Goal: Task Accomplishment & Management: Manage account settings

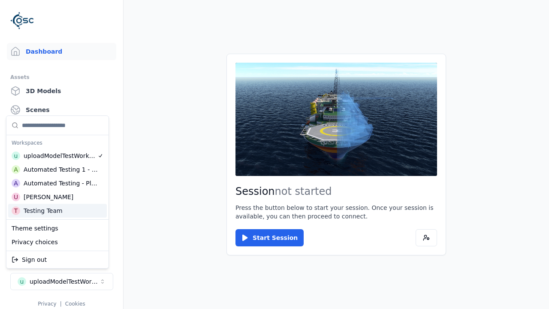
click at [57, 211] on div "Testing Team" at bounding box center [43, 210] width 39 height 9
click at [274, 154] on html "Support Dashboard Assets 3D Models Scenes Datasets Recordings Support Documenta…" at bounding box center [274, 154] width 549 height 309
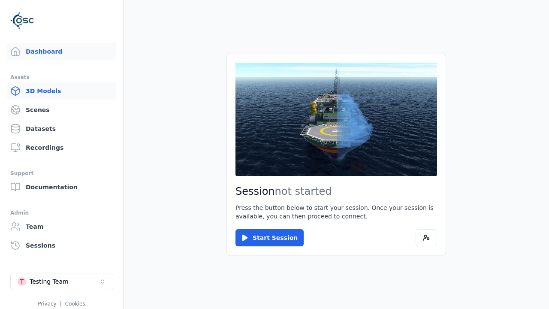
click at [61, 91] on link "3D Models" at bounding box center [61, 90] width 109 height 17
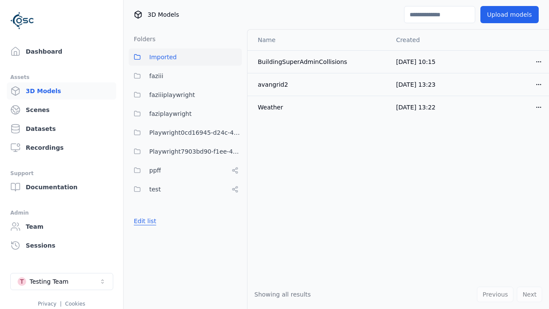
click at [143, 221] on button "Edit list" at bounding box center [145, 220] width 33 height 15
click at [151, 221] on link "Create folder" at bounding box center [153, 221] width 39 height 9
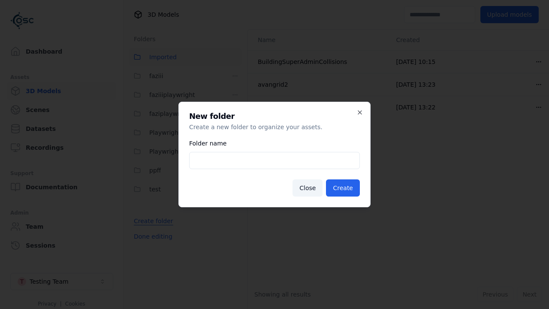
type input "**********"
click at [344, 188] on button "Create" at bounding box center [343, 187] width 34 height 17
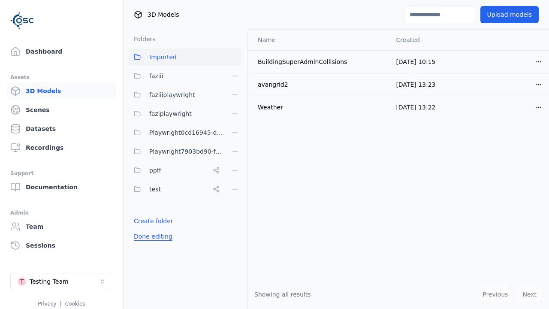
click at [151, 244] on button "Done editing" at bounding box center [153, 236] width 49 height 15
click at [143, 240] on button "Edit list" at bounding box center [145, 239] width 33 height 15
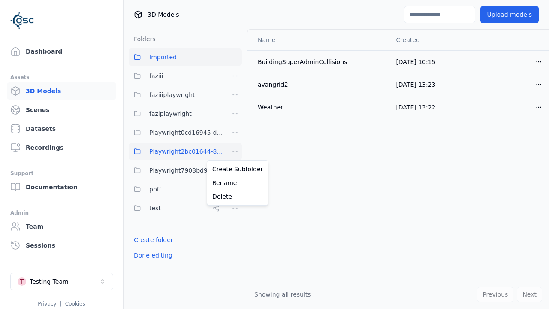
click at [235, 151] on html "Support Dashboard Assets 3D Models Scenes Datasets Recordings Support Documenta…" at bounding box center [274, 154] width 549 height 309
click at [235, 183] on div "Rename" at bounding box center [237, 183] width 57 height 14
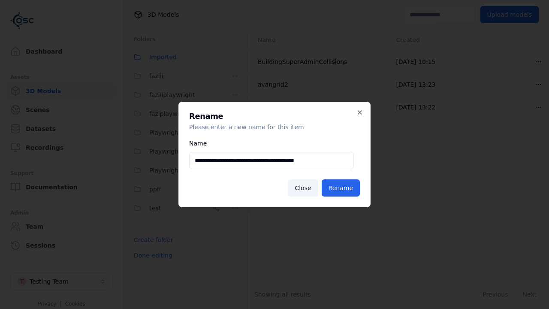
click at [271, 160] on input "**********" at bounding box center [271, 160] width 165 height 17
